Goal: Navigation & Orientation: Find specific page/section

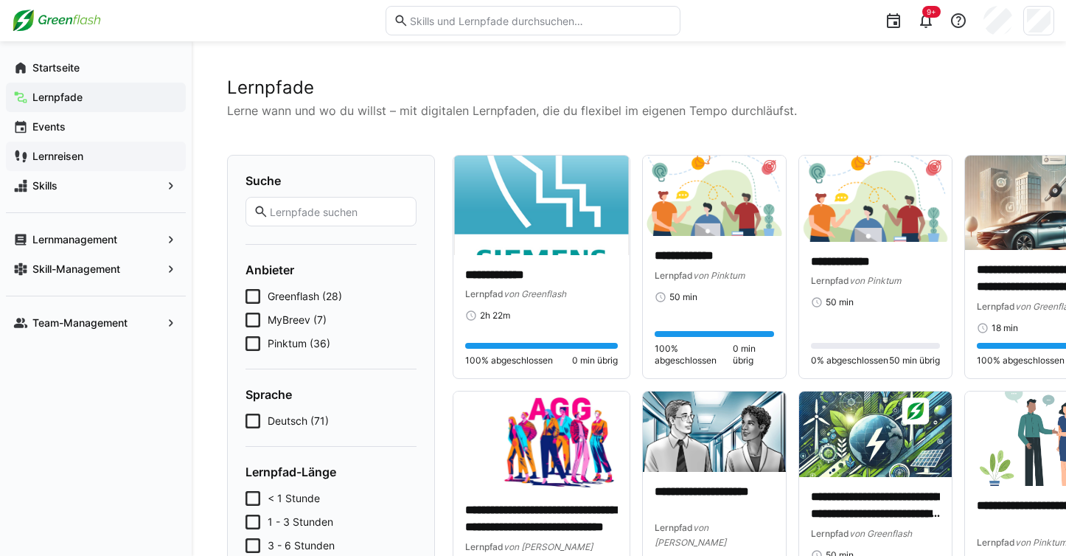
click at [0, 0] on app-navigation-label "Lernreisen" at bounding box center [0, 0] width 0 height 0
click at [0, 0] on app-navigation-label "Startseite" at bounding box center [0, 0] width 0 height 0
click at [0, 0] on app-navigation-label "Lernreisen" at bounding box center [0, 0] width 0 height 0
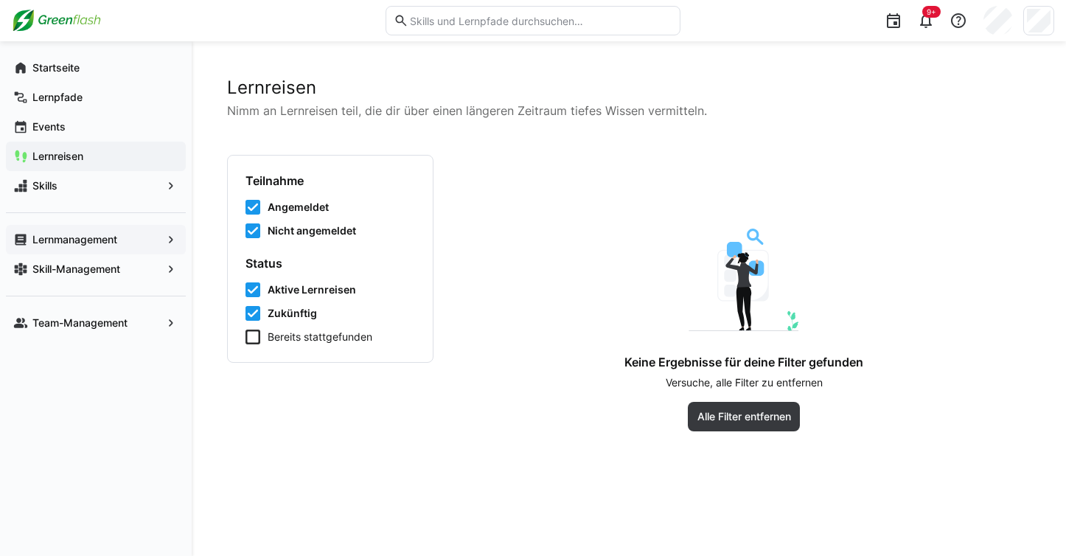
click at [0, 0] on app-navigation-label "Lernmanagement" at bounding box center [0, 0] width 0 height 0
click at [0, 0] on app-navigation-label "Startseite" at bounding box center [0, 0] width 0 height 0
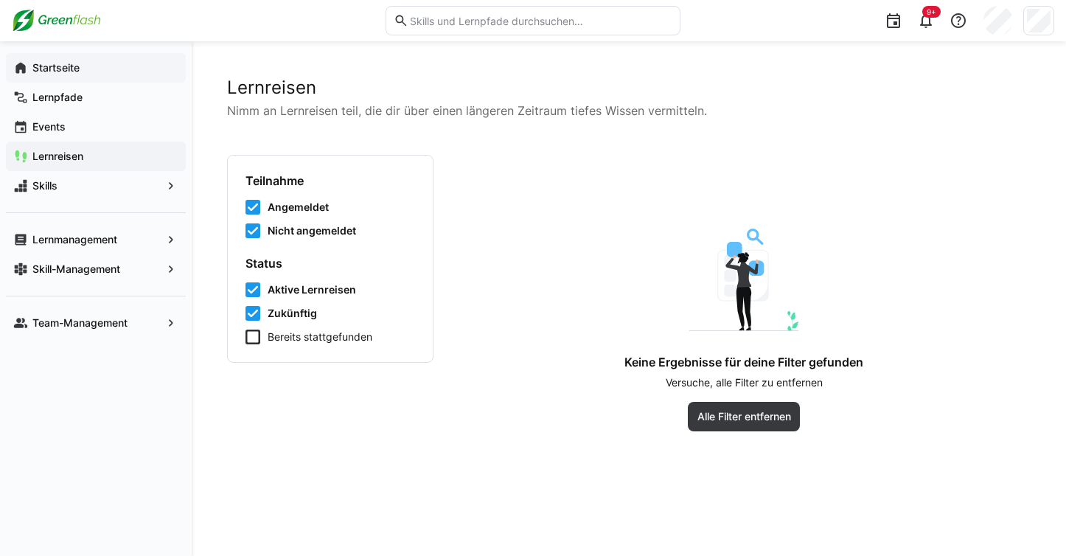
click at [0, 0] on app-navigation-label "Startseite" at bounding box center [0, 0] width 0 height 0
click at [27, 66] on eds-icon at bounding box center [20, 67] width 15 height 15
click at [88, 66] on span "Startseite" at bounding box center [104, 67] width 148 height 15
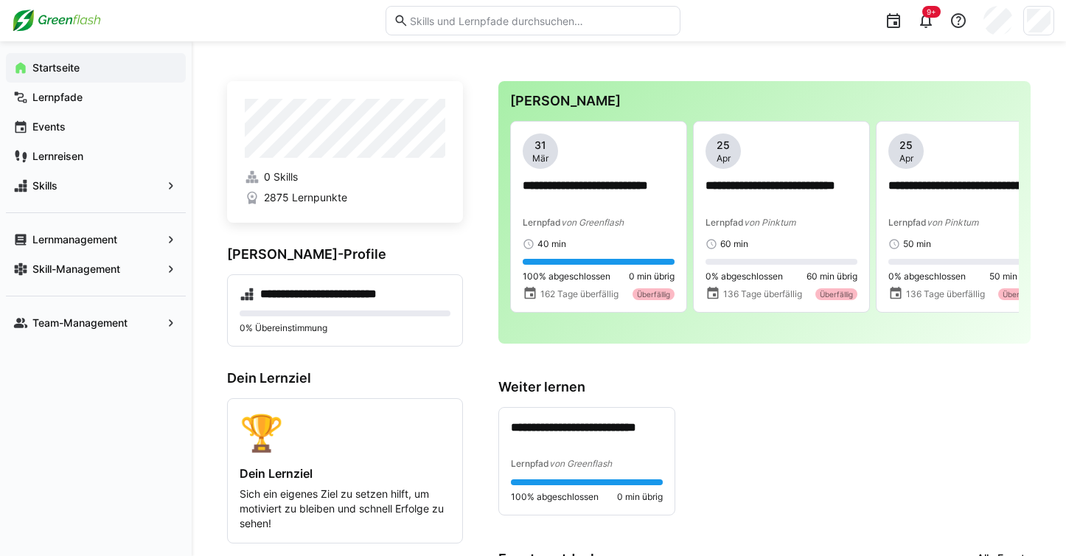
click at [587, 95] on h3 "[PERSON_NAME]" at bounding box center [764, 101] width 508 height 16
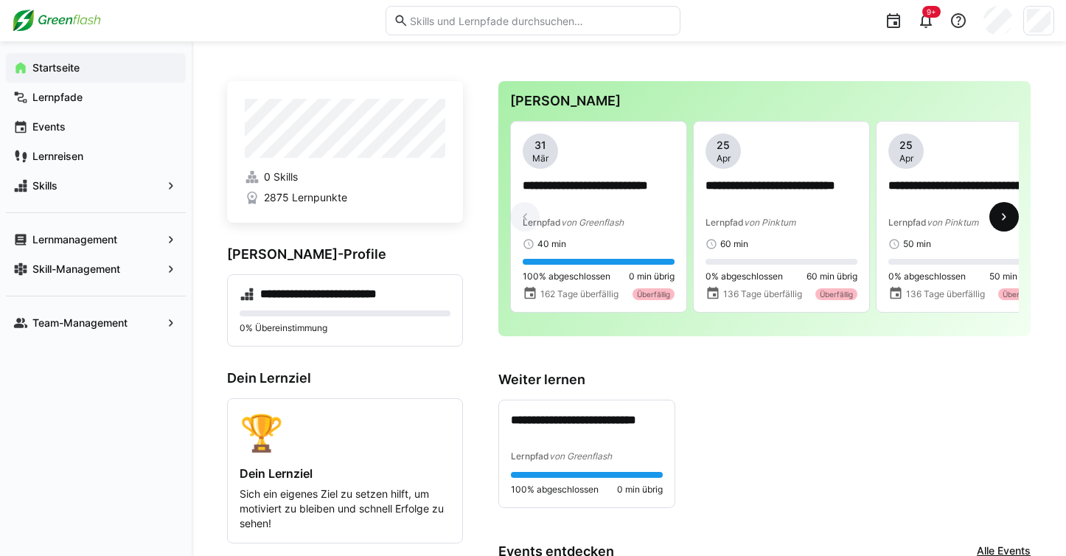
click at [1001, 220] on eds-icon at bounding box center [1003, 216] width 15 height 15
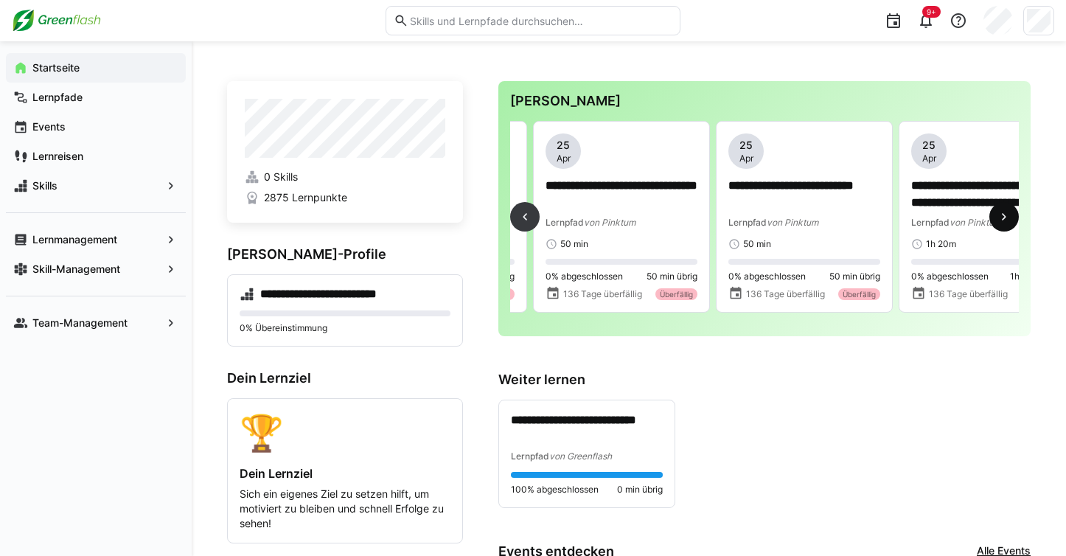
scroll to position [0, 365]
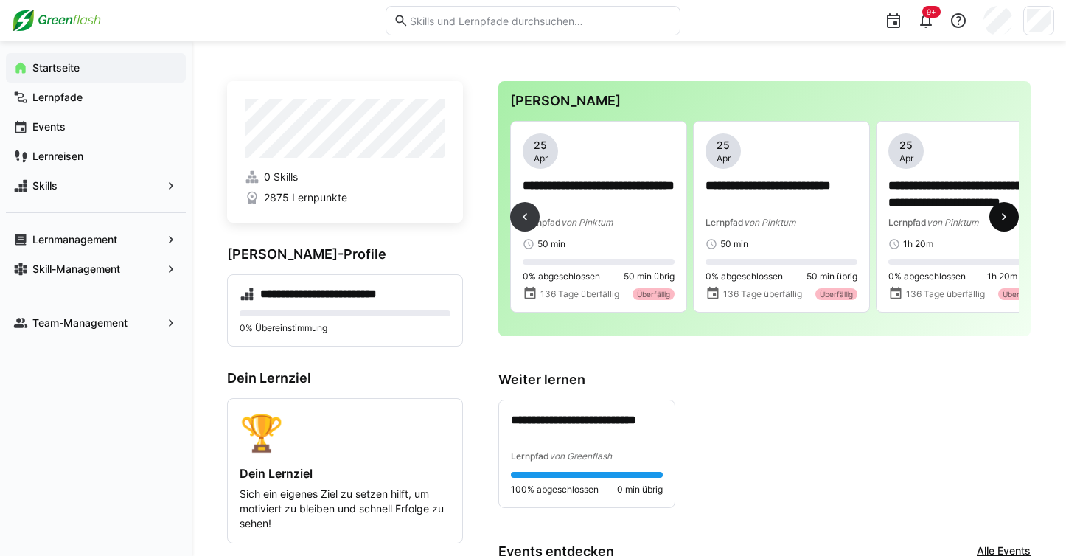
click at [1001, 220] on eds-icon at bounding box center [1003, 216] width 15 height 15
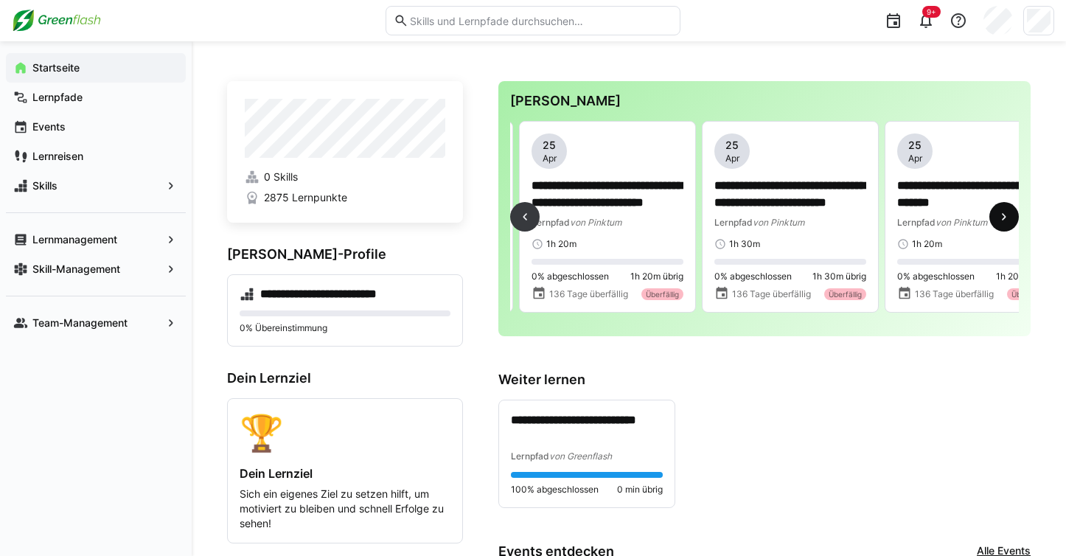
scroll to position [0, 731]
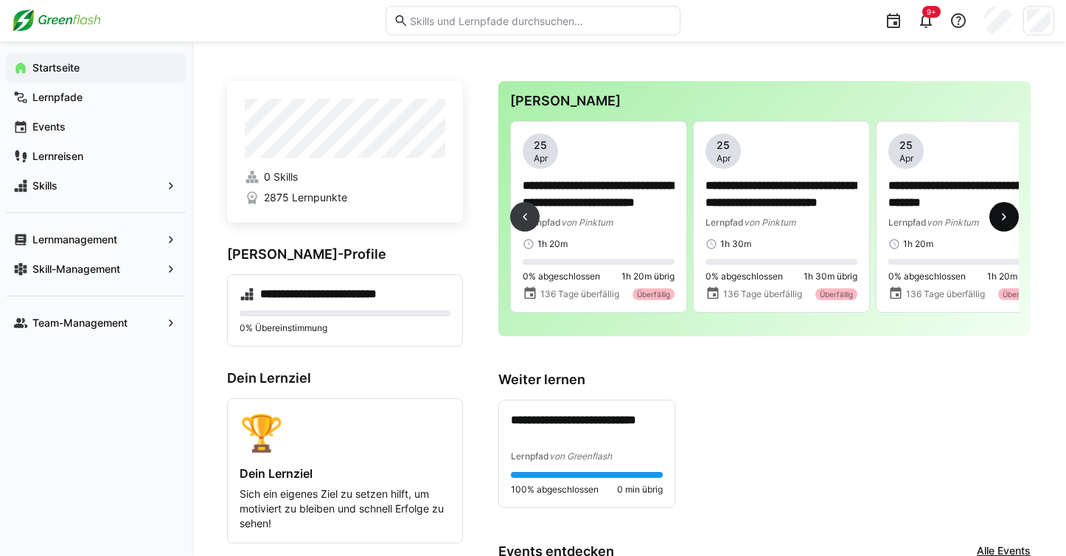
click at [1001, 220] on eds-icon at bounding box center [1003, 216] width 15 height 15
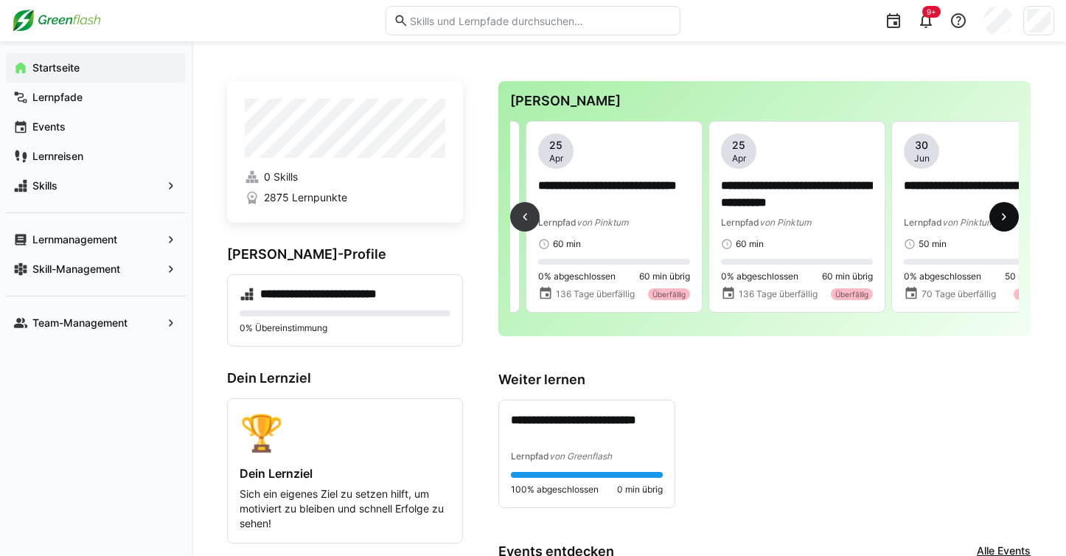
scroll to position [0, 1462]
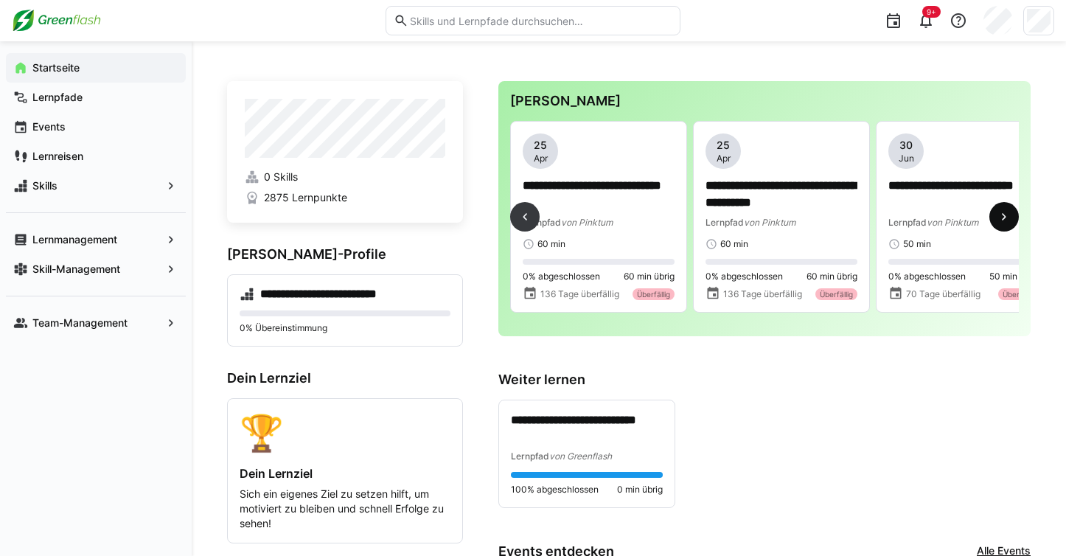
click at [1001, 220] on eds-icon at bounding box center [1003, 216] width 15 height 15
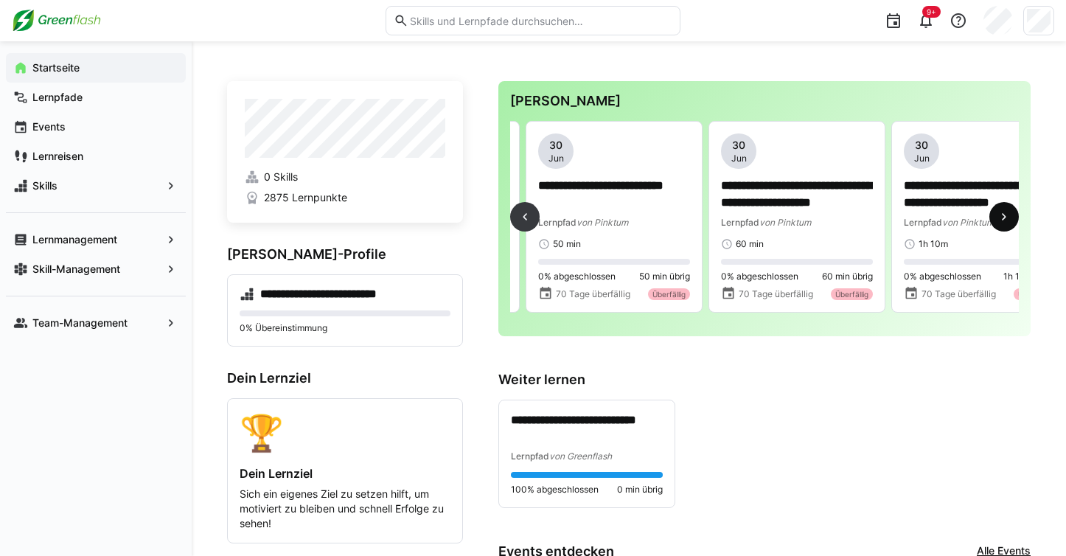
scroll to position [0, 1827]
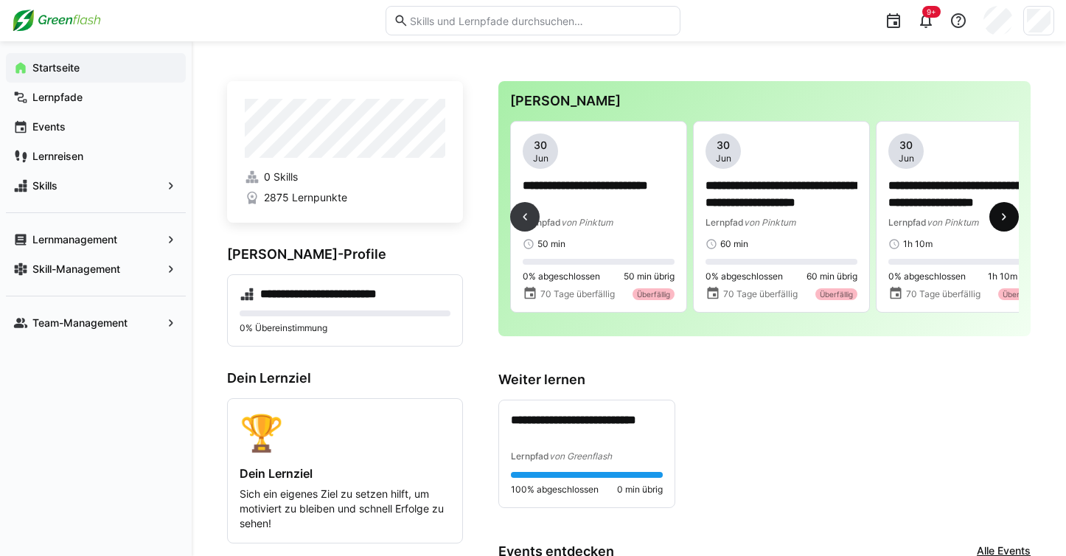
click at [1001, 220] on eds-icon at bounding box center [1003, 216] width 15 height 15
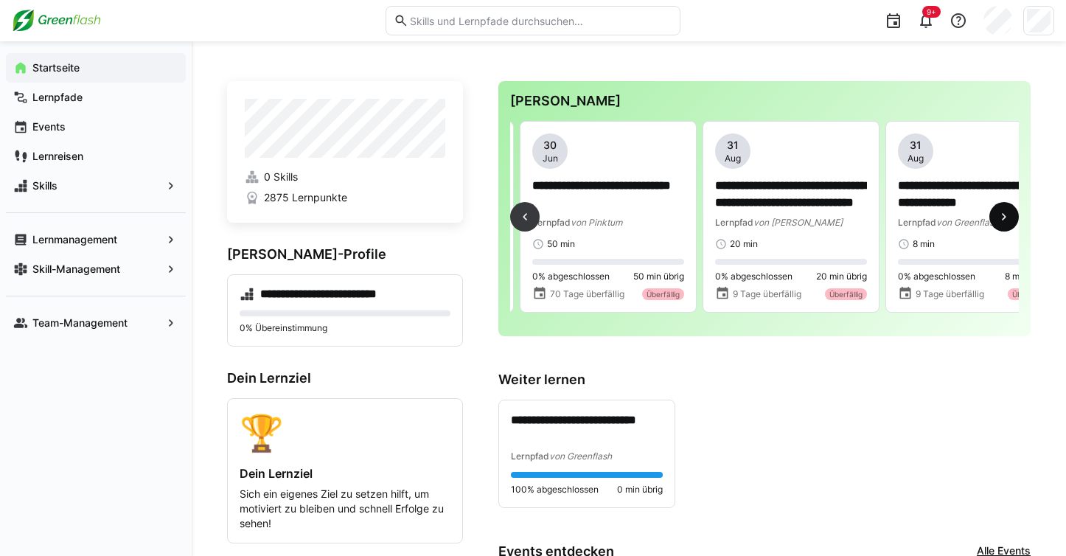
scroll to position [0, 2558]
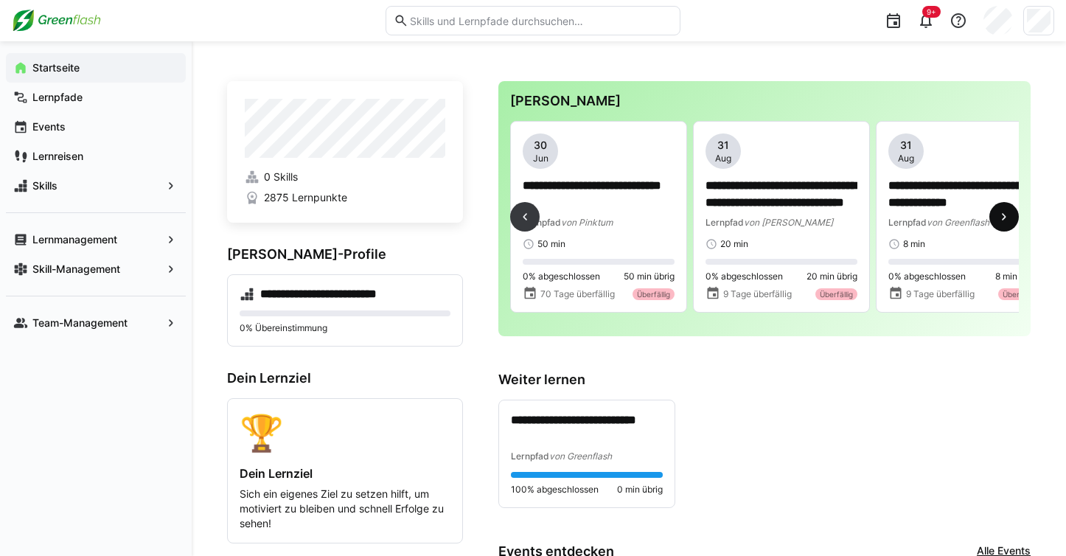
click at [1001, 220] on eds-icon at bounding box center [1003, 216] width 15 height 15
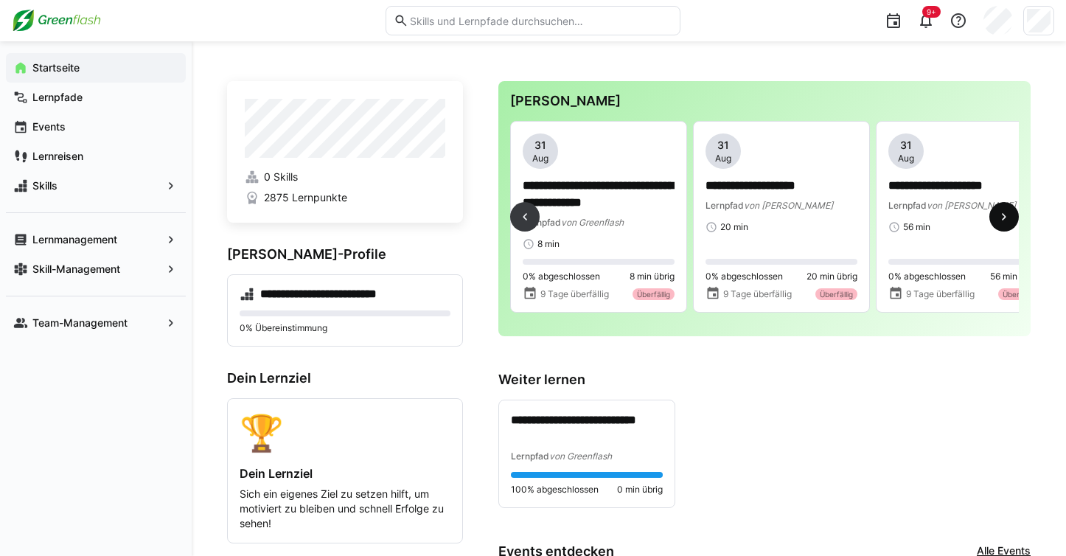
click at [1001, 220] on eds-icon at bounding box center [1003, 216] width 15 height 15
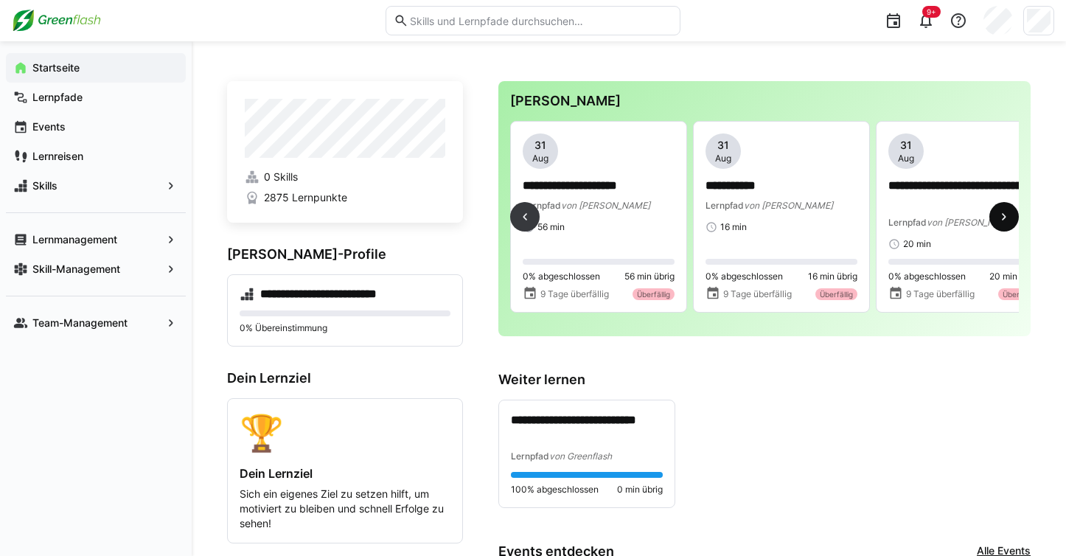
click at [1001, 220] on eds-icon at bounding box center [1003, 216] width 15 height 15
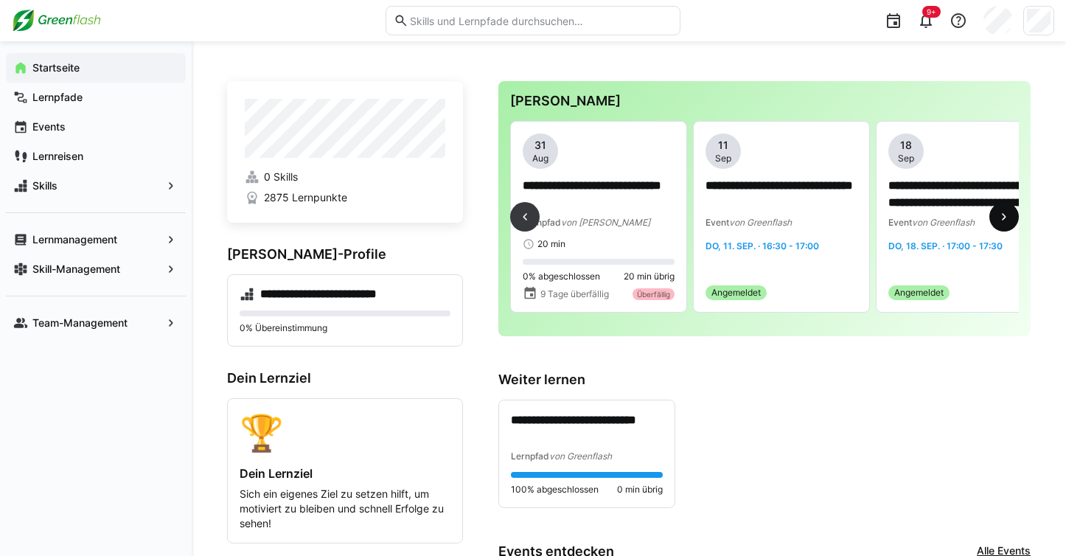
click at [1001, 220] on eds-icon at bounding box center [1003, 216] width 15 height 15
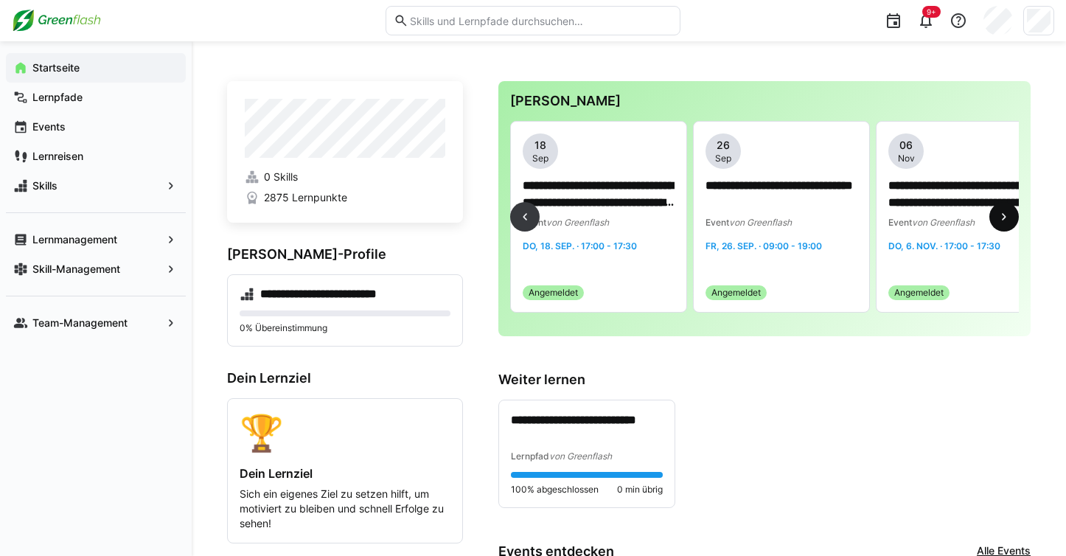
click at [1001, 220] on eds-icon at bounding box center [1003, 216] width 15 height 15
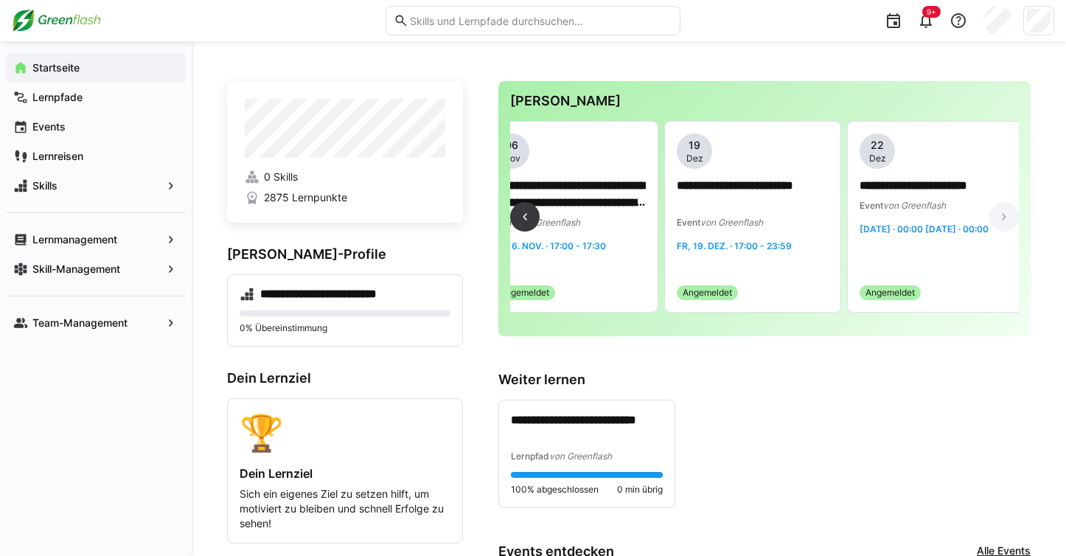
scroll to position [0, 4420]
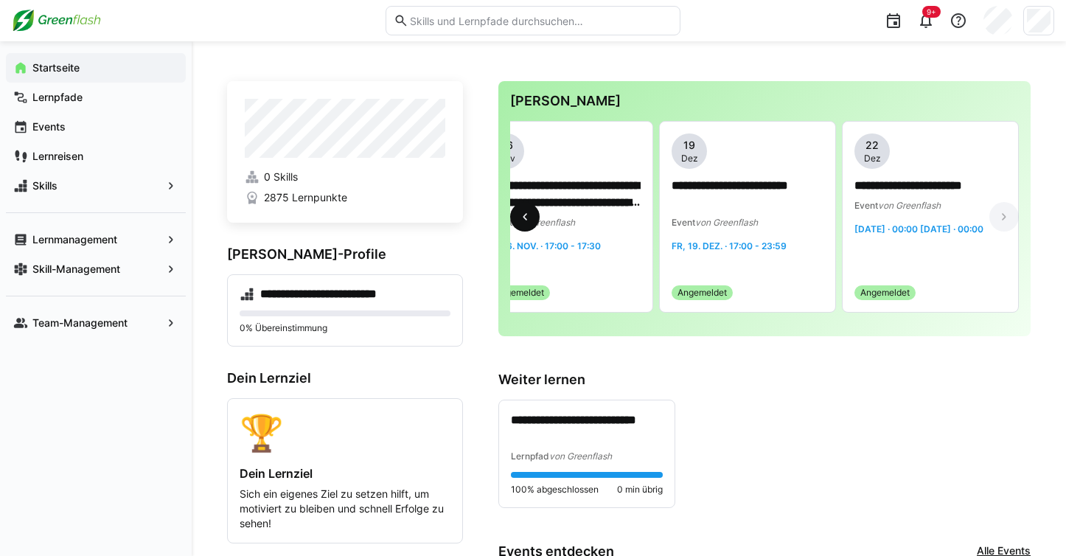
click at [522, 223] on eds-icon at bounding box center [524, 216] width 15 height 15
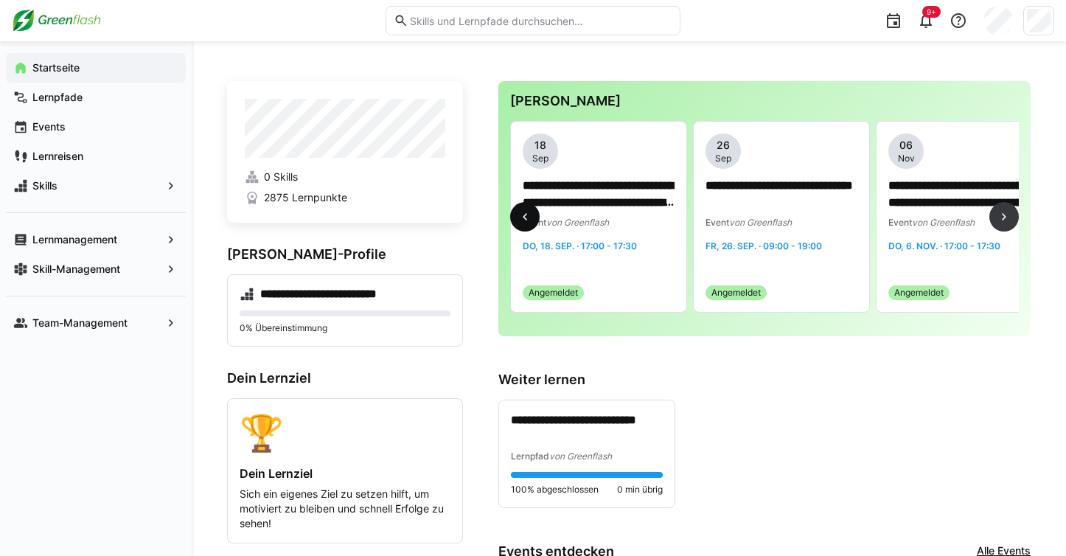
click at [522, 223] on eds-icon at bounding box center [524, 216] width 15 height 15
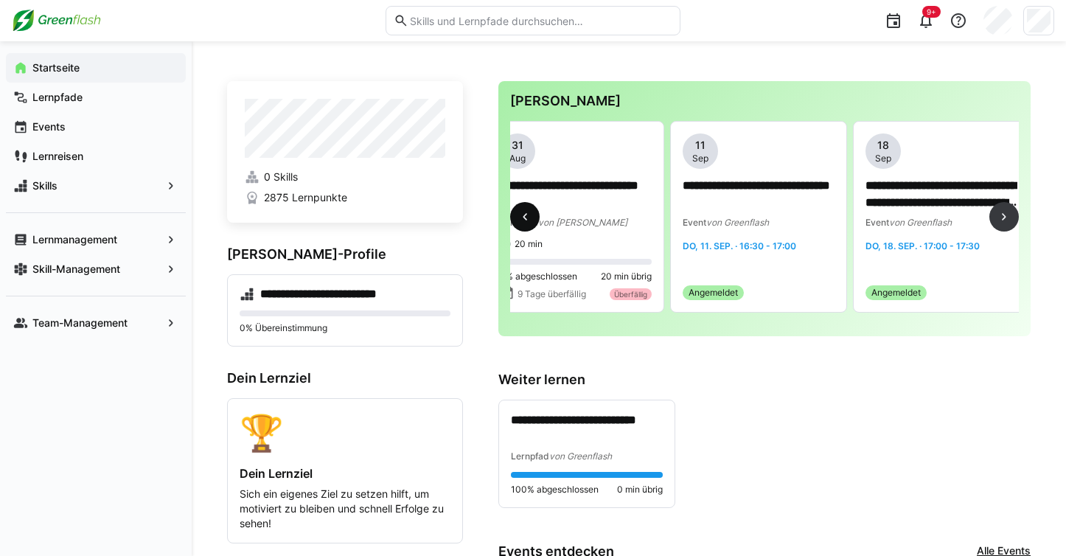
scroll to position [0, 3655]
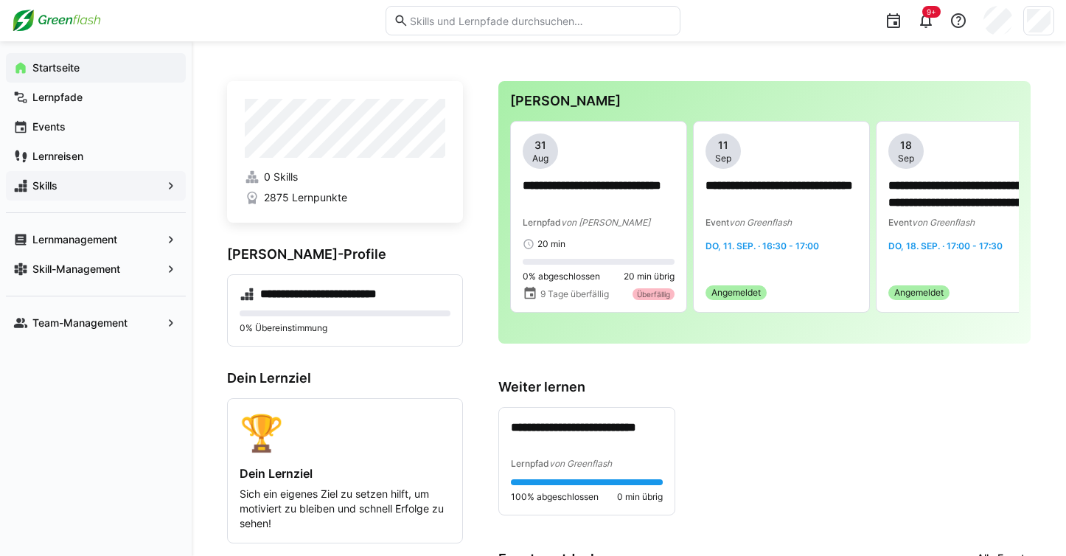
click at [60, 183] on span "Skills" at bounding box center [95, 185] width 131 height 15
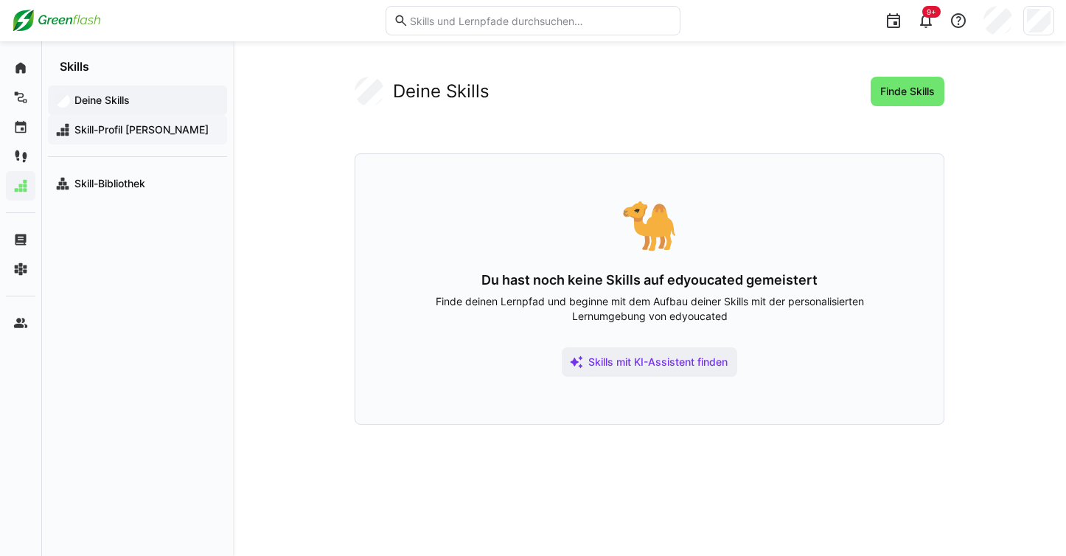
click at [131, 128] on span "Skill-Profil [PERSON_NAME]" at bounding box center [145, 129] width 147 height 15
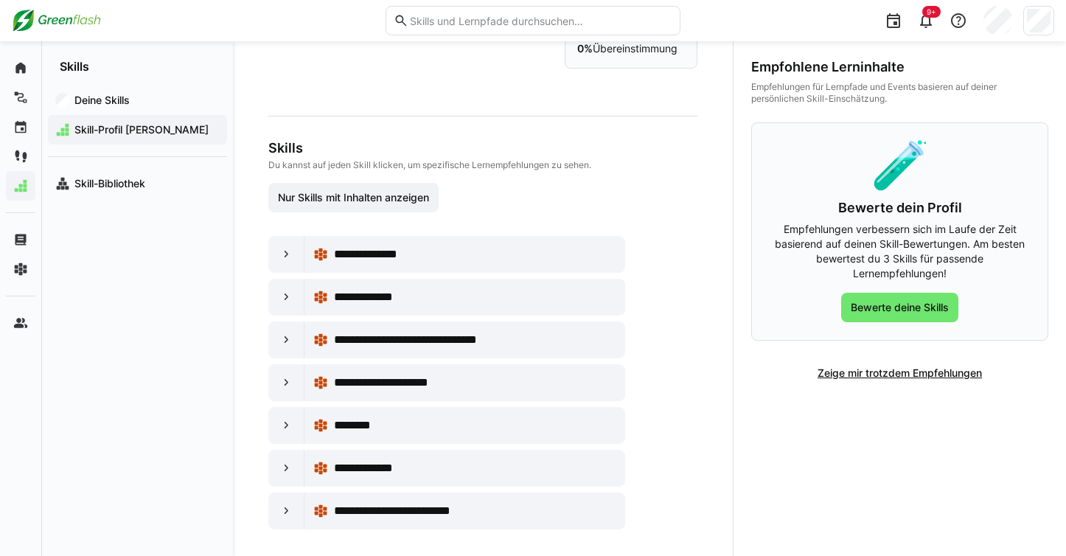
scroll to position [92, 0]
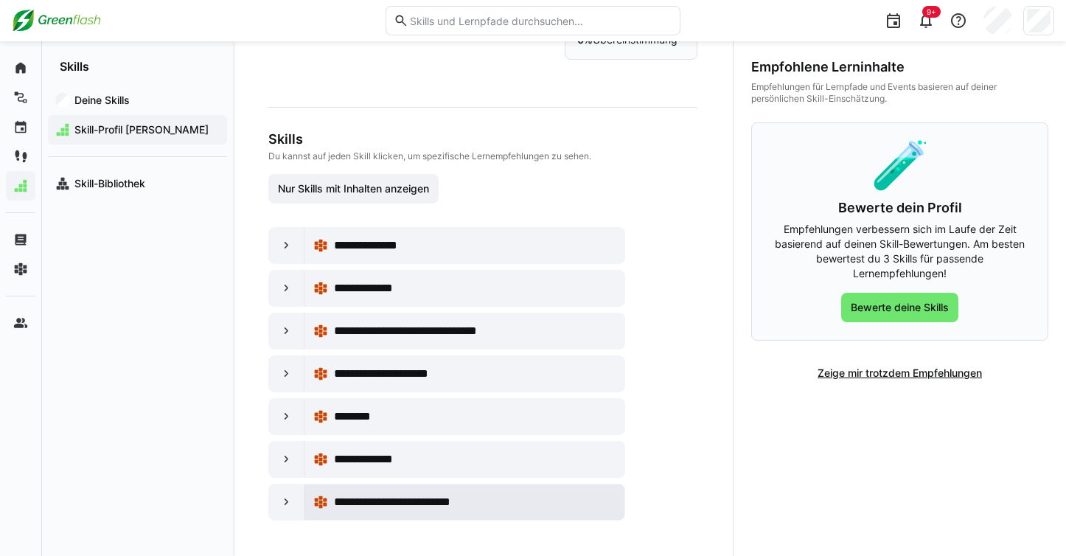
click at [416, 500] on span "**********" at bounding box center [410, 502] width 153 height 18
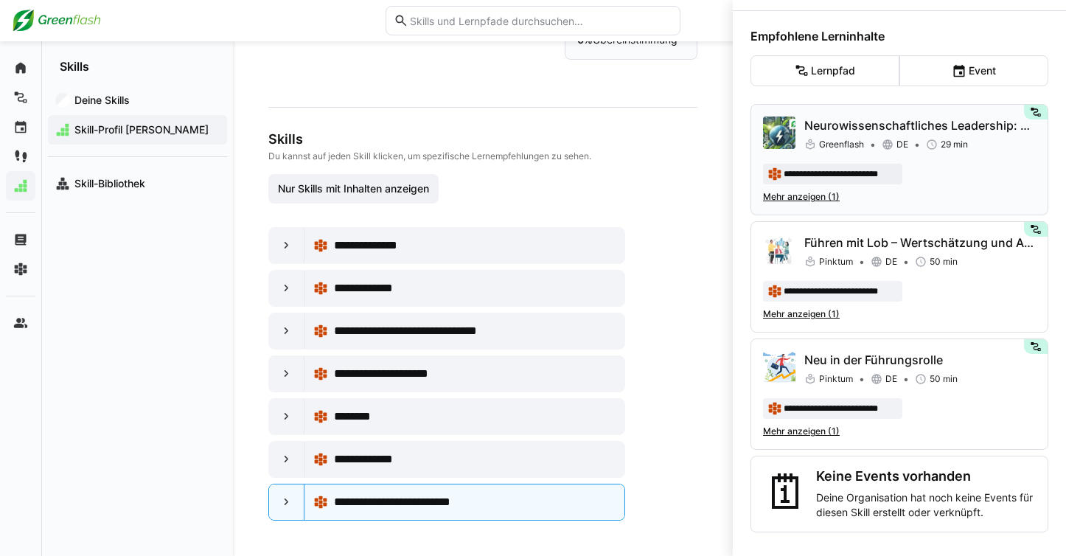
scroll to position [0, 0]
